Goal: Check status

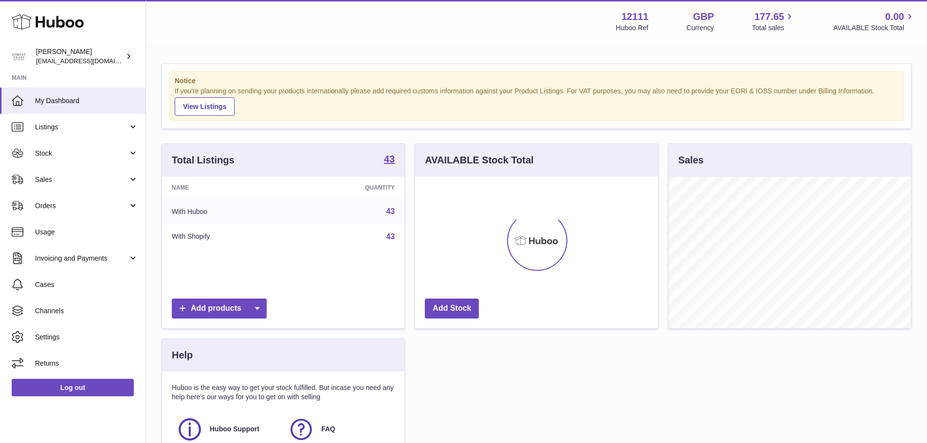
scroll to position [152, 243]
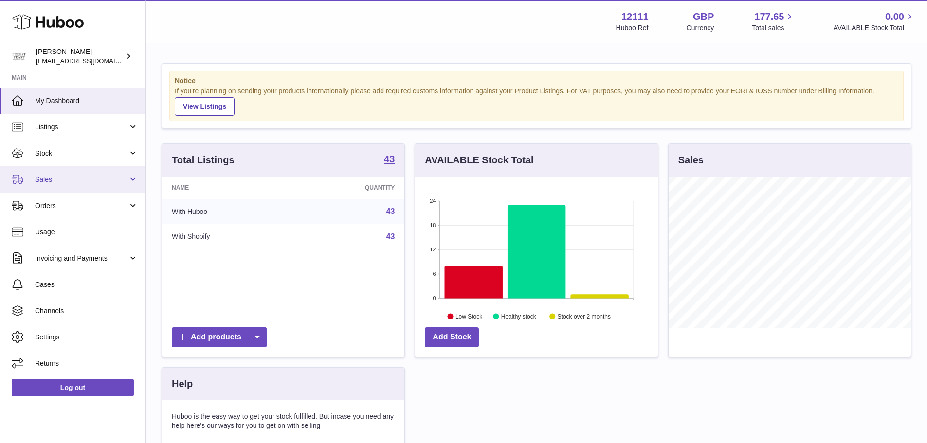
click at [77, 174] on link "Sales" at bounding box center [73, 179] width 146 height 26
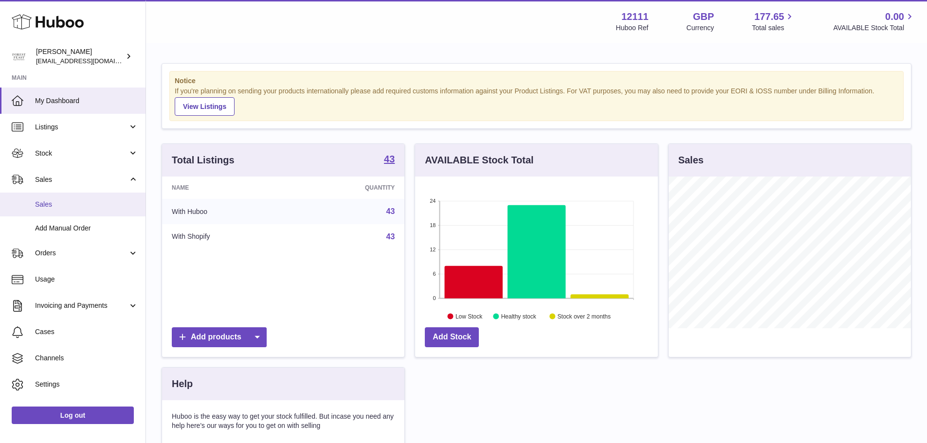
click at [62, 213] on link "Sales" at bounding box center [73, 205] width 146 height 24
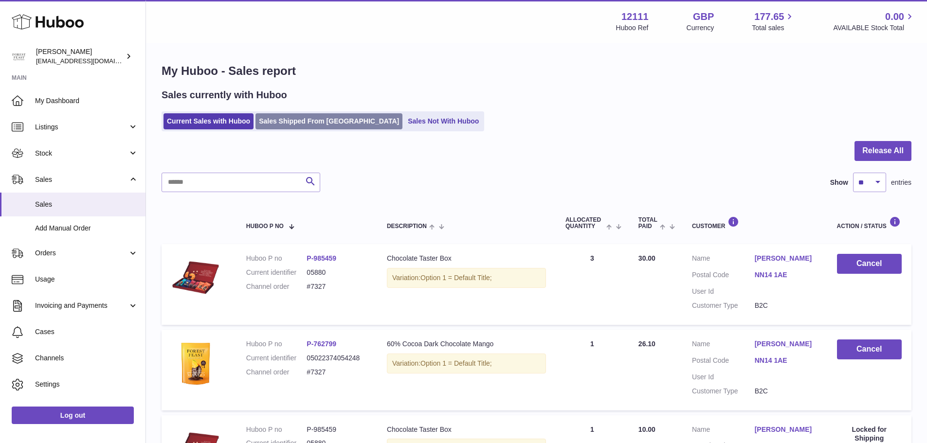
click at [311, 124] on link "Sales Shipped From [GEOGRAPHIC_DATA]" at bounding box center [329, 121] width 147 height 16
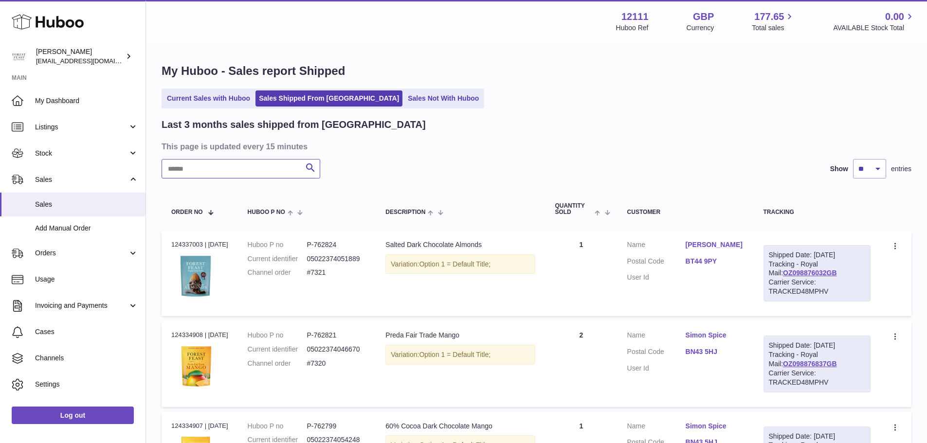
click at [284, 166] on input "text" at bounding box center [241, 168] width 159 height 19
paste input "*****"
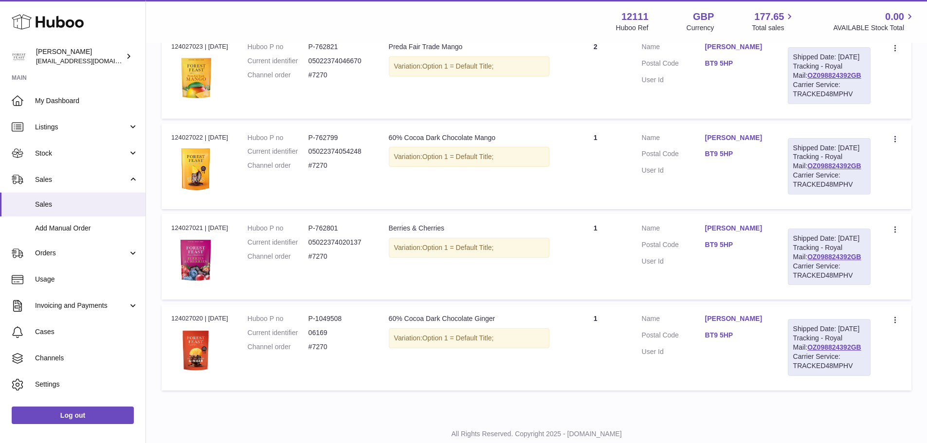
scroll to position [264, 0]
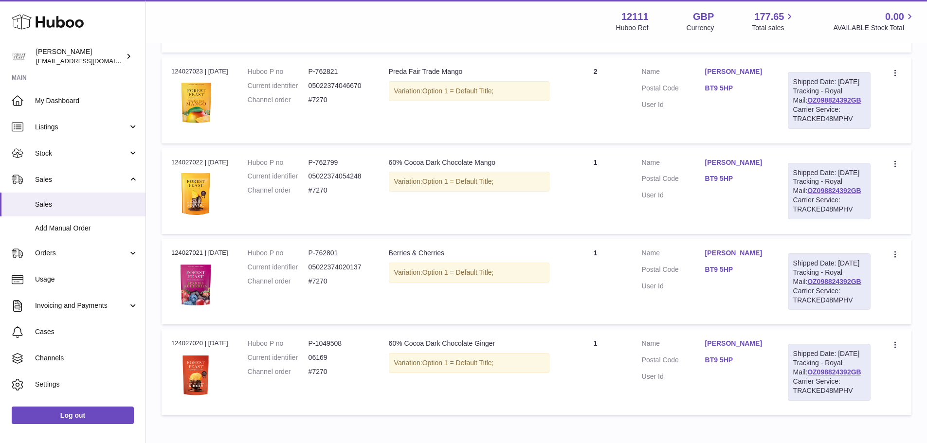
type input "*****"
drag, startPoint x: 708, startPoint y: 114, endPoint x: 738, endPoint y: 113, distance: 29.7
click at [738, 113] on dl "Customer Name [PERSON_NAME] Postal Code BT9 5HP User Id" at bounding box center [705, 90] width 127 height 47
copy dl "BT9 5HP"
click at [835, 104] on link "OZ098824392GB" at bounding box center [834, 100] width 54 height 8
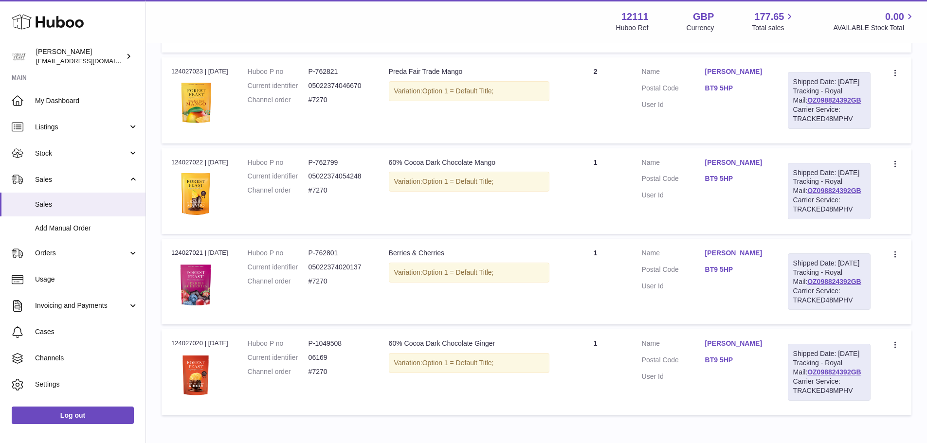
click at [178, 76] on div "Order no 124027023 | [DATE]" at bounding box center [199, 71] width 57 height 9
copy div "124027023"
